Goal: Task Accomplishment & Management: Use online tool/utility

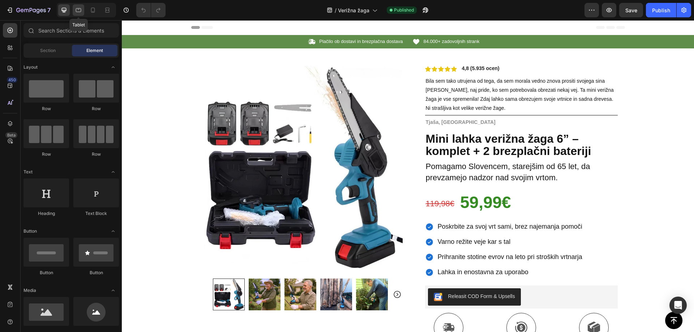
click at [80, 12] on icon at bounding box center [78, 10] width 7 height 7
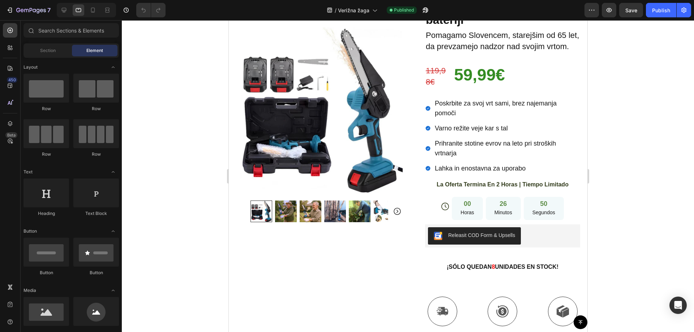
scroll to position [251, 0]
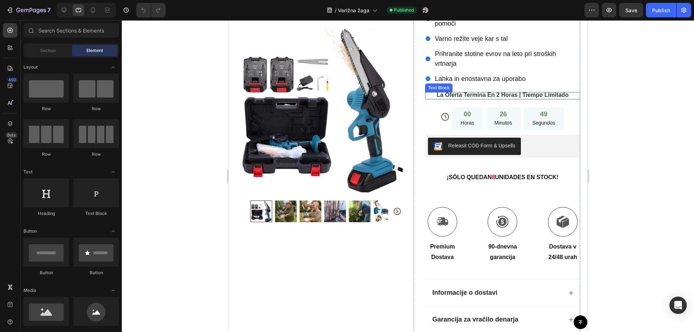
click at [462, 98] on span "La Oferta Termina En 2 Horas | Tiempo Limitado" at bounding box center [503, 95] width 132 height 6
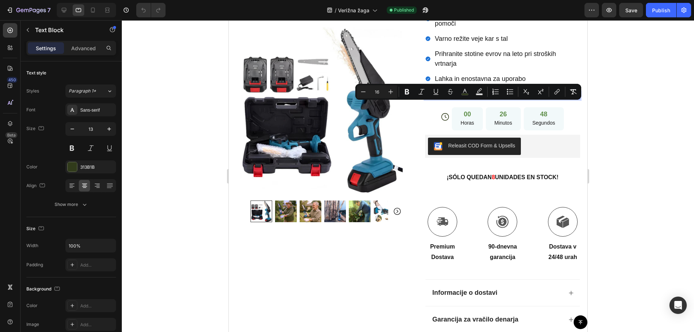
click at [462, 98] on span "La Oferta Termina En 2 Horas | Tiempo Limitado" at bounding box center [503, 95] width 132 height 6
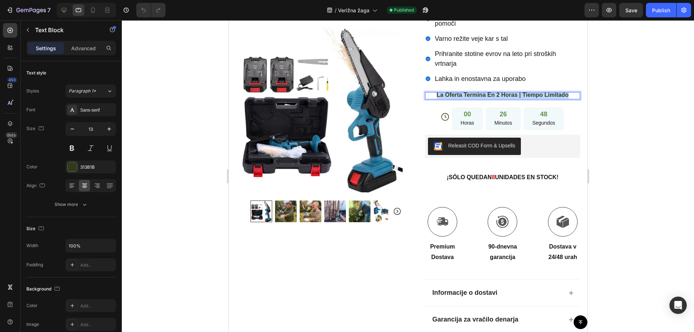
click at [462, 98] on span "La Oferta Termina En 2 Horas | Tiempo Limitado" at bounding box center [503, 95] width 132 height 6
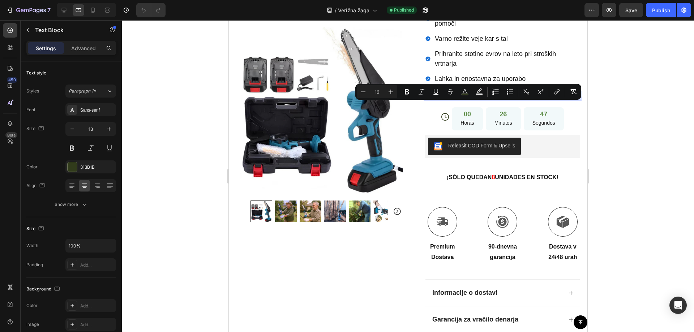
copy span "La Oferta Termina En 2 Horas | Tiempo Limitado"
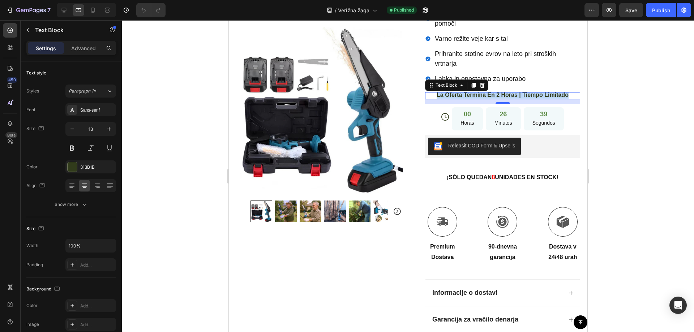
click at [448, 98] on span "La Oferta Termina En 2 Horas | Tiempo Limitado" at bounding box center [503, 95] width 132 height 6
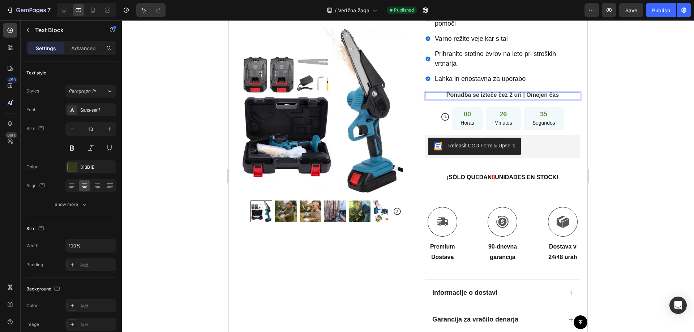
click at [494, 98] on span "Ponudba se izteče čez 2 uri | Omejen čas" at bounding box center [502, 95] width 112 height 6
click at [492, 180] on strong "8" at bounding box center [493, 177] width 3 height 6
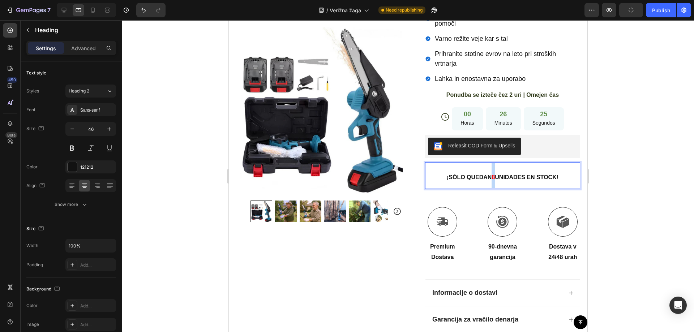
click at [492, 180] on strong "8" at bounding box center [493, 177] width 3 height 6
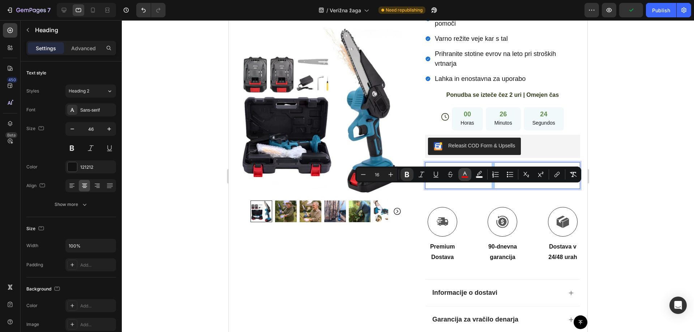
click at [467, 172] on icon "Editor contextual toolbar" at bounding box center [465, 174] width 7 height 7
type input "FF0000"
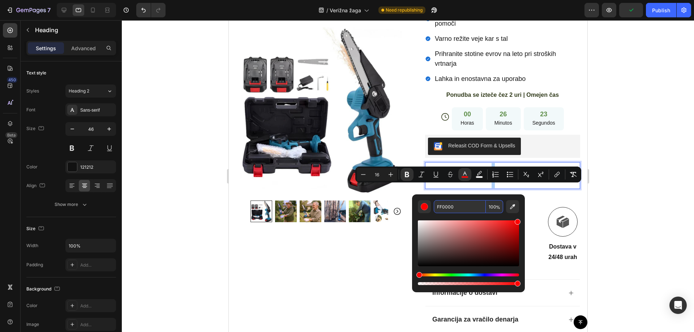
click at [449, 208] on input "FF0000" at bounding box center [460, 206] width 52 height 13
copy strong "8"
click at [627, 148] on div at bounding box center [408, 176] width 573 height 312
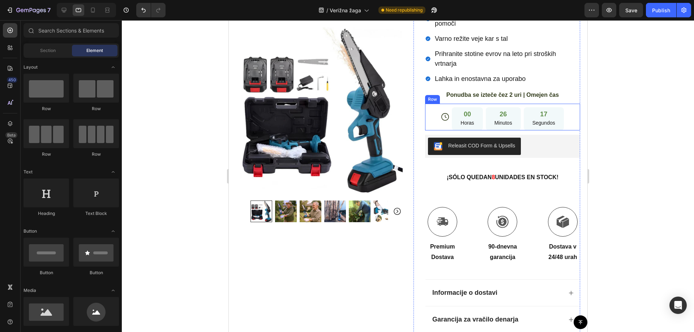
click at [428, 129] on div "Icon 00 Horas 26 Minutos 17 Segundos Countdown Timer Row" at bounding box center [502, 117] width 155 height 27
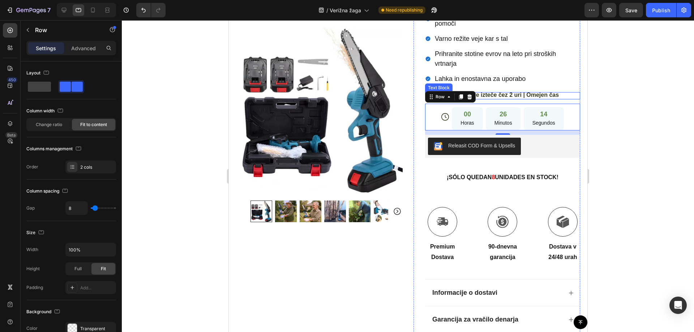
click at [534, 98] on span "Ponudba se izteče čez 2 uri | Omejen čas" at bounding box center [502, 95] width 112 height 6
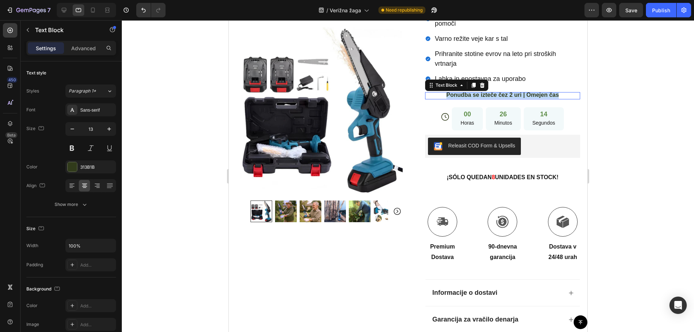
click at [534, 98] on span "Ponudba se izteče čez 2 uri | Omejen čas" at bounding box center [502, 95] width 112 height 6
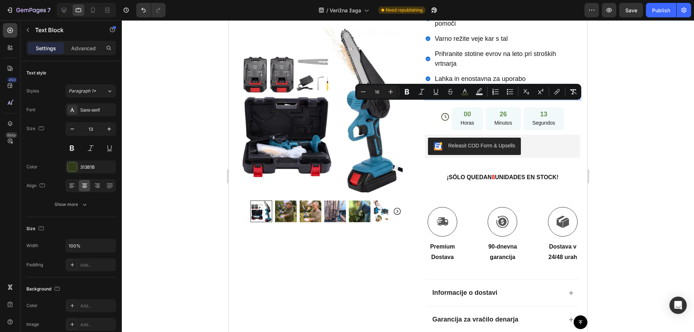
click at [529, 110] on div at bounding box center [529, 110] width 0 height 0
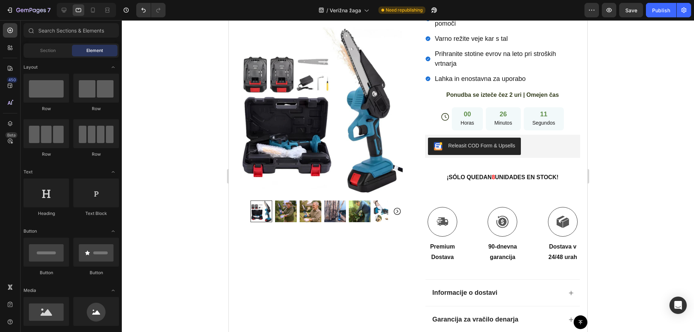
click at [641, 151] on div at bounding box center [408, 176] width 573 height 312
click at [632, 108] on div at bounding box center [408, 176] width 573 height 312
click at [626, 116] on div at bounding box center [408, 176] width 573 height 312
click at [470, 98] on span "Ponudba se izteče čez 2 uri | Omejen čas" at bounding box center [502, 95] width 112 height 6
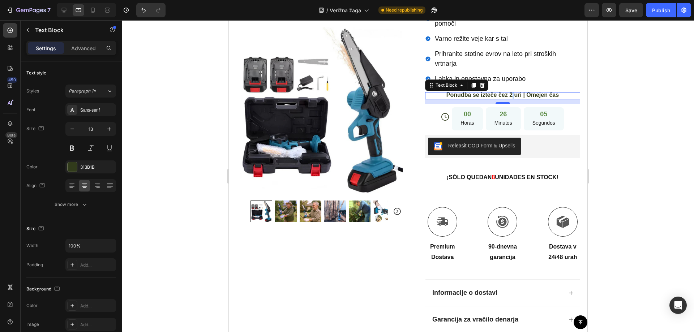
click at [509, 98] on span "Ponudba se izteče čez 2 uri | Omejen čas" at bounding box center [502, 95] width 112 height 6
click at [628, 130] on div at bounding box center [408, 176] width 573 height 312
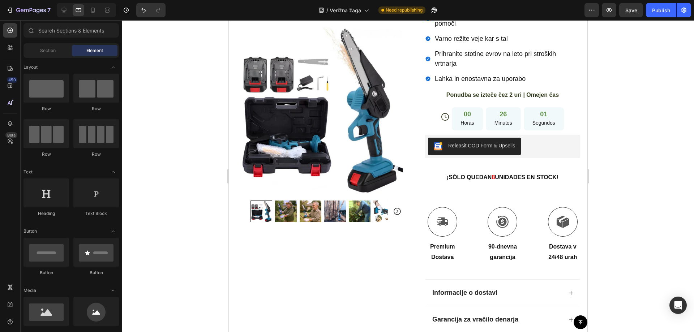
click at [630, 135] on div at bounding box center [408, 176] width 573 height 312
click at [431, 131] on div "Icon 00 Horas 26 Minutos 00 Segundos Countdown Timer Row" at bounding box center [502, 117] width 155 height 27
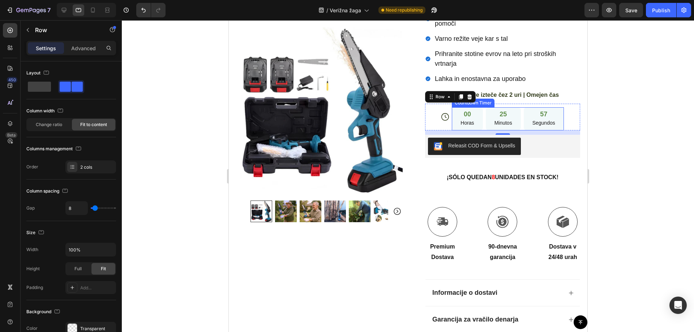
click at [477, 131] on div "00 Horas" at bounding box center [467, 119] width 31 height 24
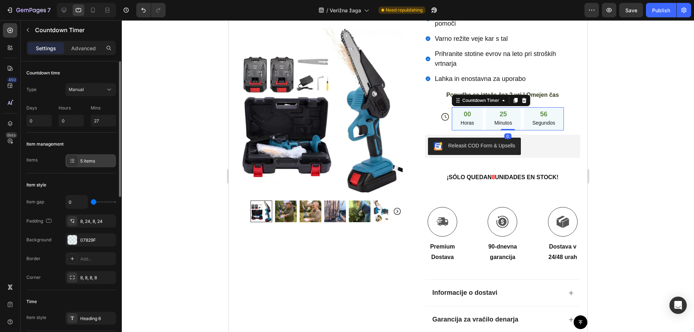
click at [82, 160] on div "5 items" at bounding box center [97, 161] width 34 height 7
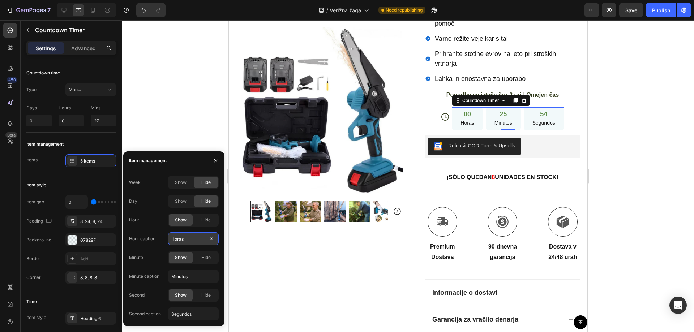
click at [177, 239] on input "Horas" at bounding box center [193, 239] width 51 height 13
paste input "Ure"
type input "Ure"
click at [179, 275] on input "Minutos" at bounding box center [193, 276] width 51 height 13
paste input "e"
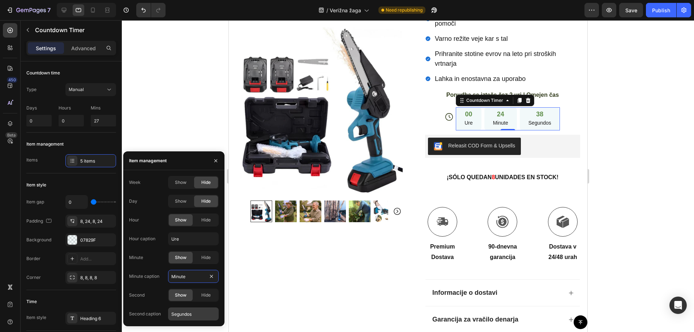
type input "Minute"
click at [185, 316] on input "Segundos" at bounding box center [193, 314] width 51 height 13
paste input "kunde"
type input "Sekunde"
click at [643, 128] on div at bounding box center [408, 176] width 573 height 312
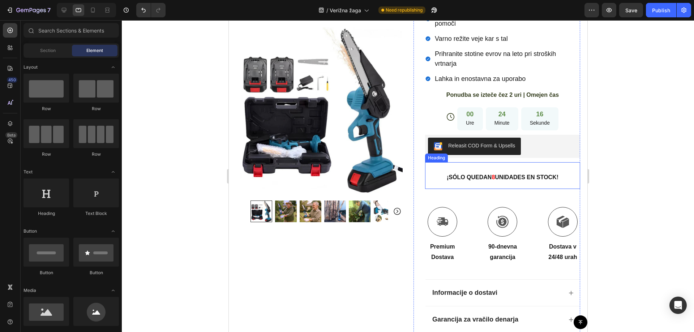
click at [459, 180] on strong "¡SÓLO QUEDAN" at bounding box center [469, 177] width 45 height 6
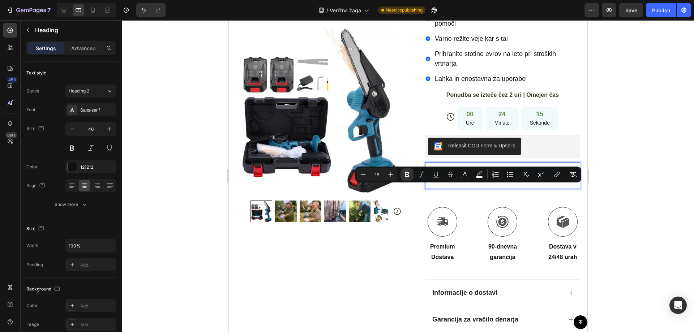
copy p "¡SÓLO QUEDAN 8 UNIDADES EN STOCK!"
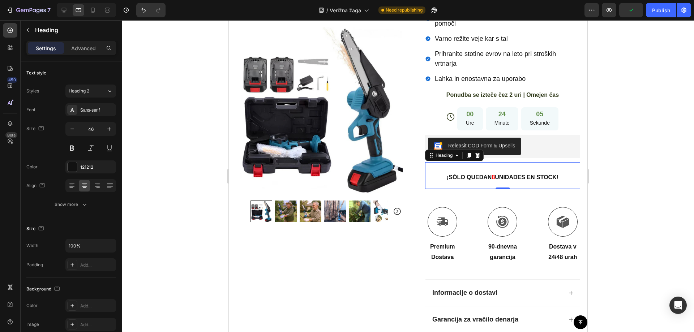
click at [486, 183] on p "¡SÓLO QUEDAN 8 UNIDADES EN STOCK!" at bounding box center [503, 175] width 154 height 25
click at [492, 180] on strong "8" at bounding box center [493, 177] width 3 height 6
click at [505, 180] on strong "NA ZALOGI JE SAMO ŠE 8 KOSOV!" at bounding box center [503, 177] width 98 height 6
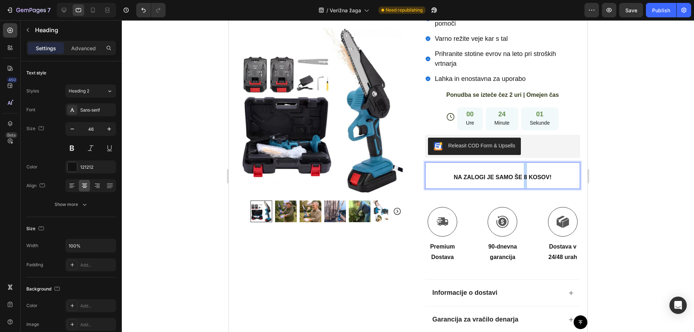
click at [522, 180] on strong "NA ZALOGI JE SAMO ŠE 8 KOSOV!" at bounding box center [503, 177] width 98 height 6
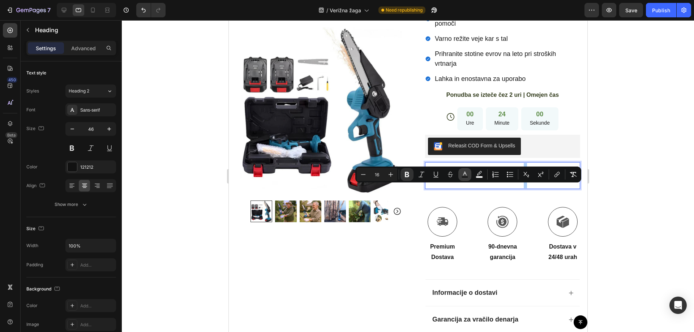
click at [464, 175] on icon "Editor contextual toolbar" at bounding box center [465, 174] width 7 height 7
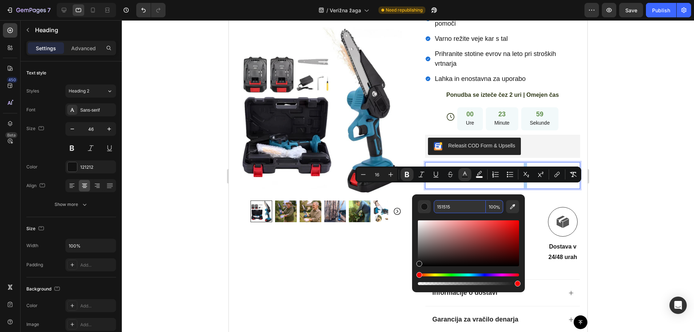
click at [462, 209] on input "151515" at bounding box center [460, 206] width 52 height 13
paste input "FF0000"
type input "FF0000"
click at [662, 169] on div at bounding box center [408, 176] width 573 height 312
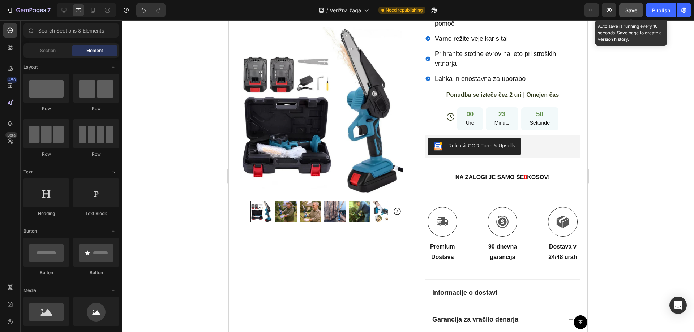
click at [625, 12] on button "Save" at bounding box center [632, 10] width 24 height 14
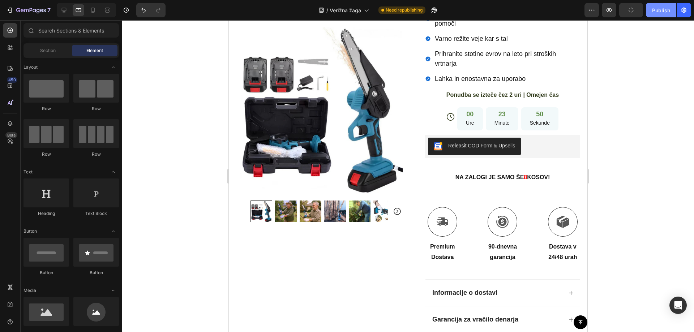
click at [653, 14] on button "Publish" at bounding box center [661, 10] width 30 height 14
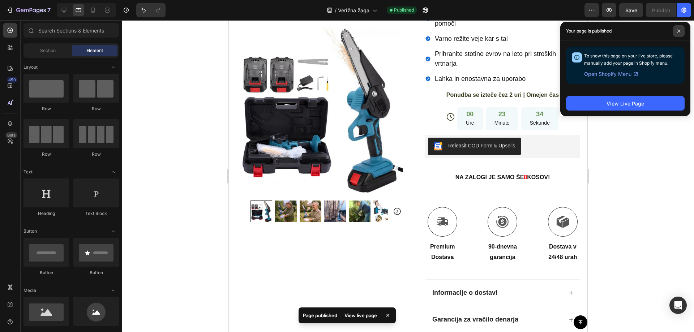
click at [679, 26] on span at bounding box center [679, 31] width 12 height 12
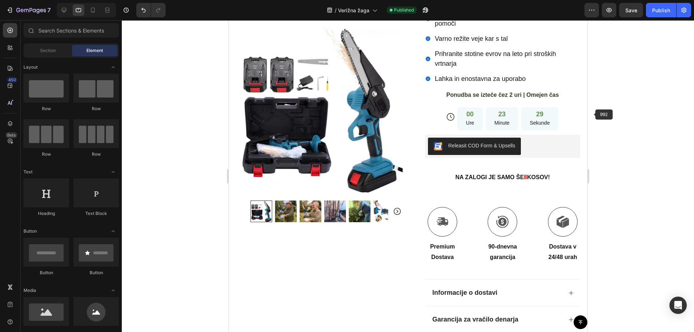
click at [619, 94] on div at bounding box center [408, 176] width 573 height 312
click at [473, 82] on span "Lahka in enostavna za uporabo" at bounding box center [480, 78] width 91 height 7
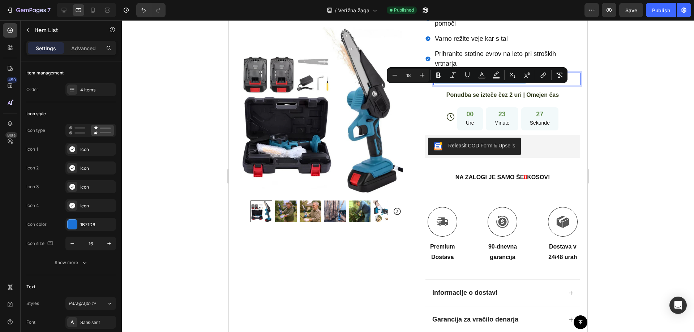
click at [468, 94] on div at bounding box center [468, 94] width 0 height 0
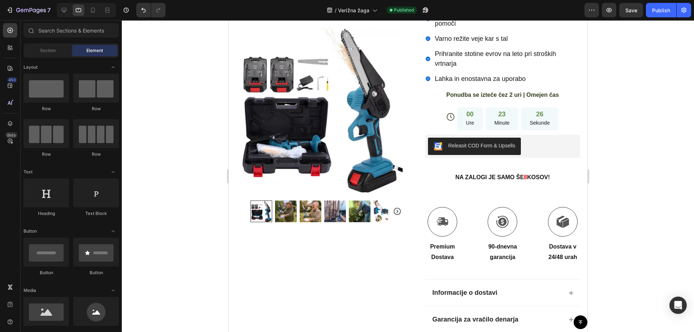
click at [660, 131] on div at bounding box center [408, 176] width 573 height 312
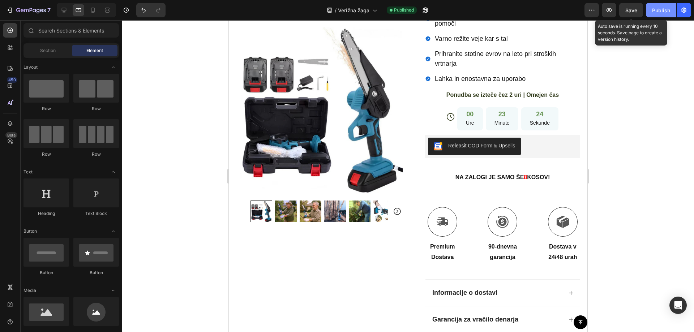
drag, startPoint x: 639, startPoint y: 9, endPoint x: 654, endPoint y: 13, distance: 15.7
click at [638, 9] on button "Save" at bounding box center [632, 10] width 24 height 14
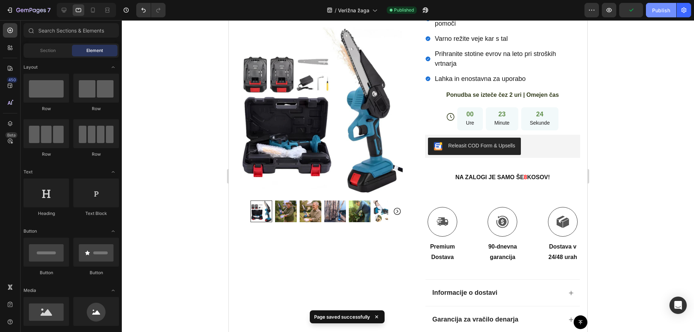
click at [660, 13] on div "Publish" at bounding box center [661, 11] width 18 height 8
